Goal: Task Accomplishment & Management: Use online tool/utility

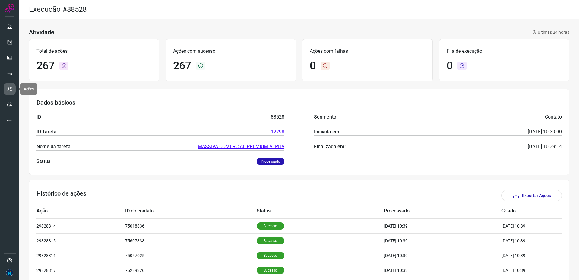
click at [10, 84] on link at bounding box center [10, 89] width 12 height 12
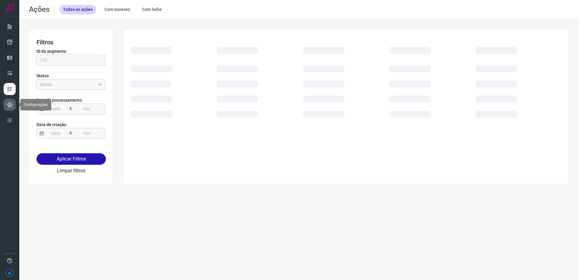
click at [8, 103] on icon at bounding box center [10, 105] width 6 height 6
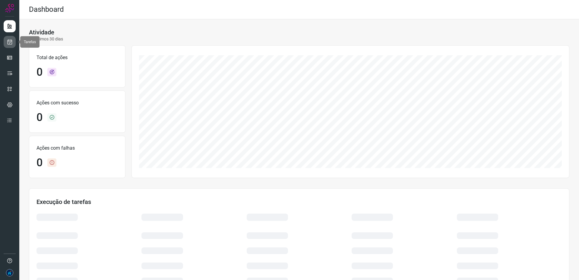
click at [8, 44] on icon at bounding box center [10, 42] width 6 height 6
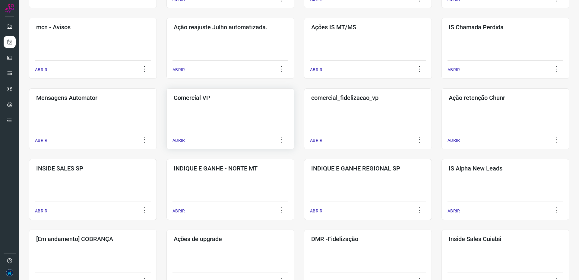
scroll to position [85, 0]
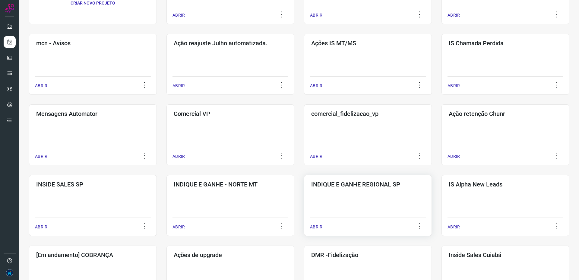
click at [392, 183] on h3 "INDIQUE E GANHE REGIONAL SP" at bounding box center [367, 184] width 113 height 7
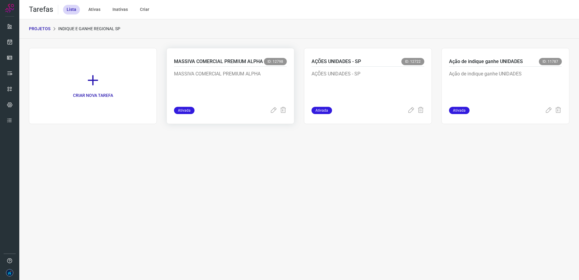
click at [245, 66] on div "MASSIVA COMERCIAL PREMIUM ALPHA ID: 12798" at bounding box center [230, 62] width 113 height 9
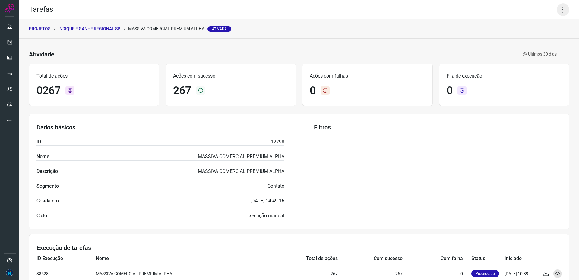
click at [561, 10] on icon at bounding box center [563, 9] width 13 height 13
click at [540, 25] on li "Editar" at bounding box center [541, 28] width 55 height 10
